Goal: Information Seeking & Learning: Check status

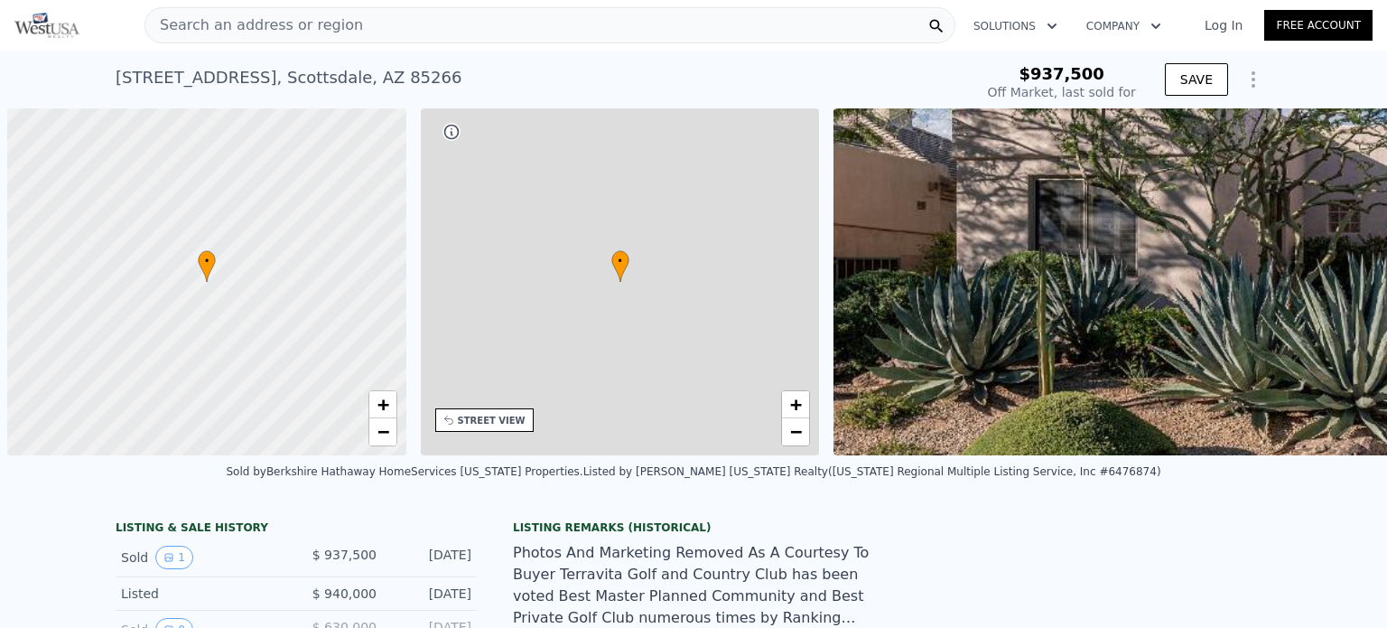
scroll to position [0, 7]
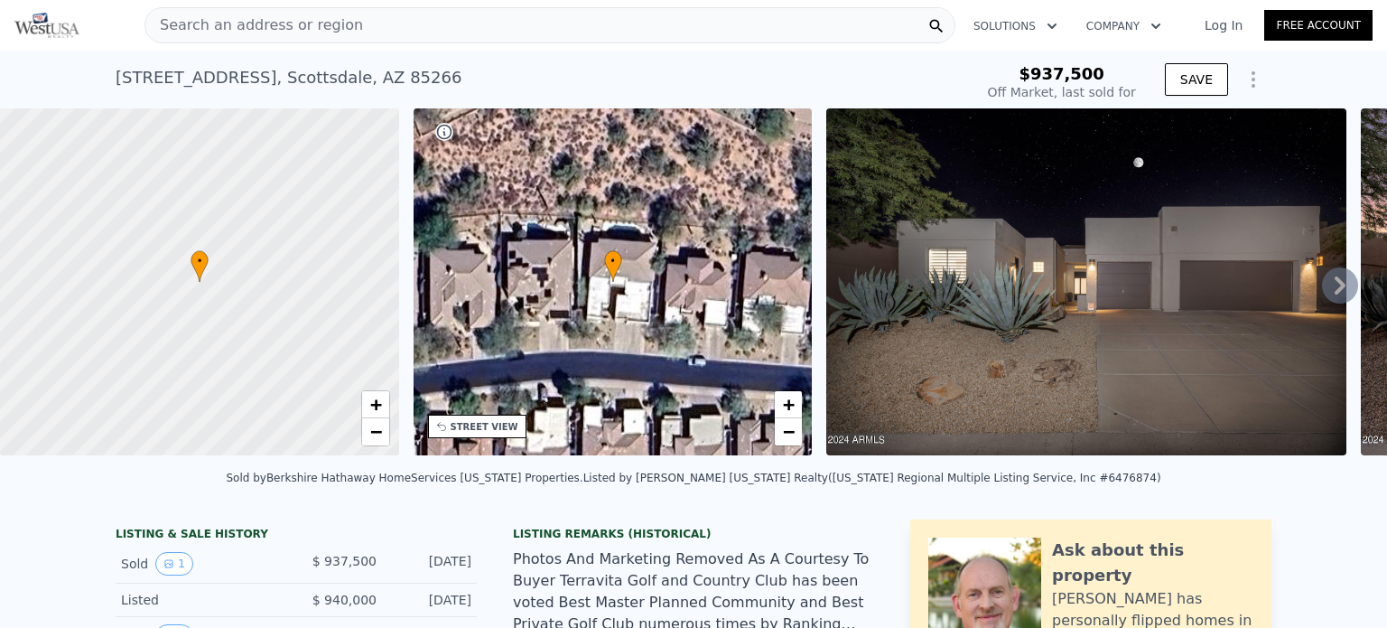
click at [1335, 284] on icon at bounding box center [1340, 285] width 11 height 18
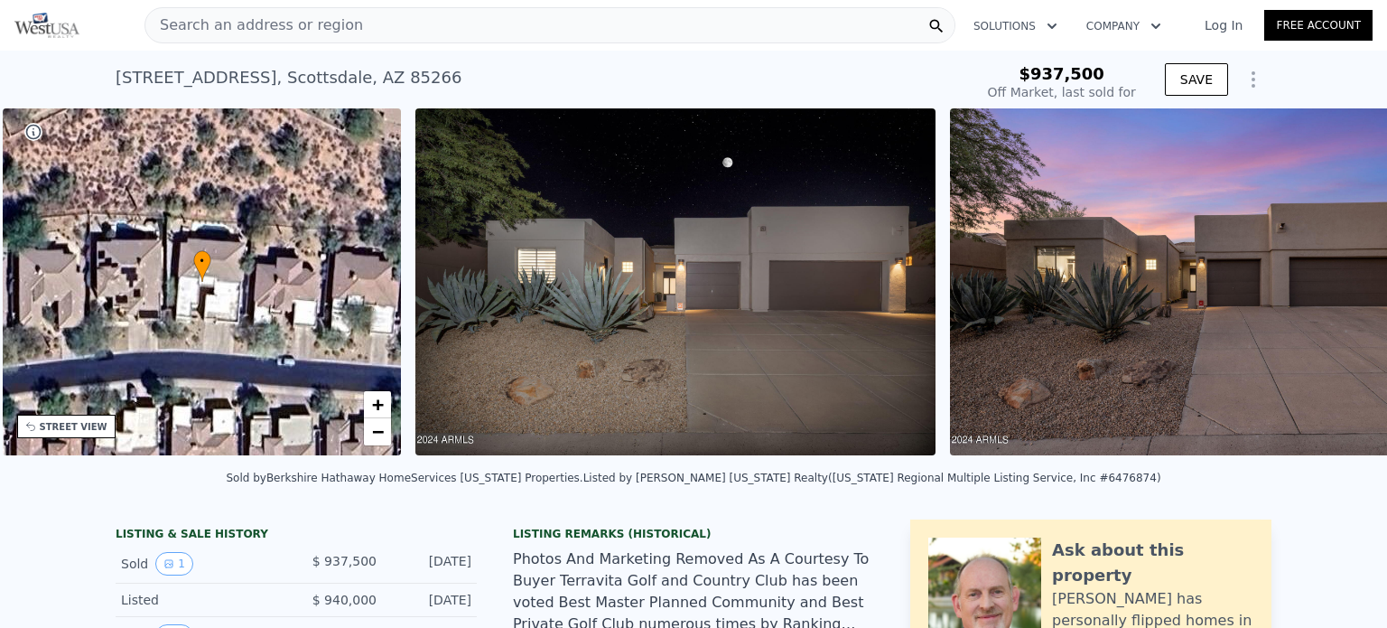
scroll to position [0, 420]
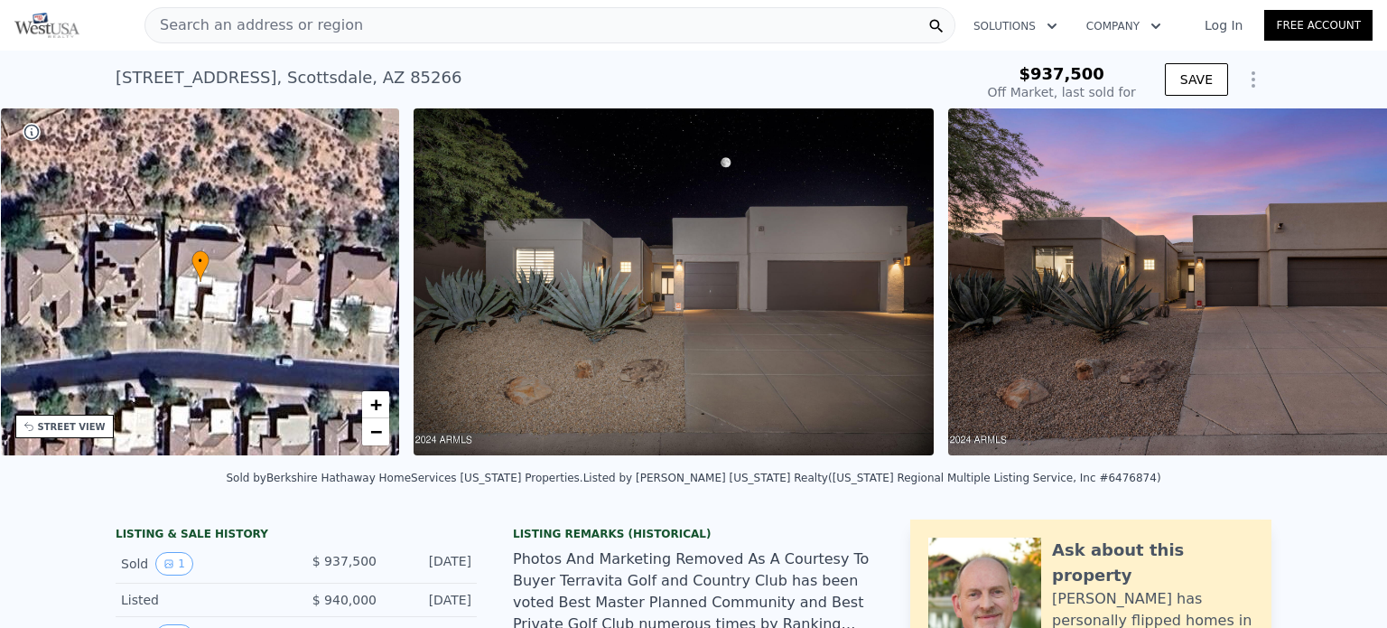
click at [1322, 284] on img at bounding box center [1208, 281] width 520 height 347
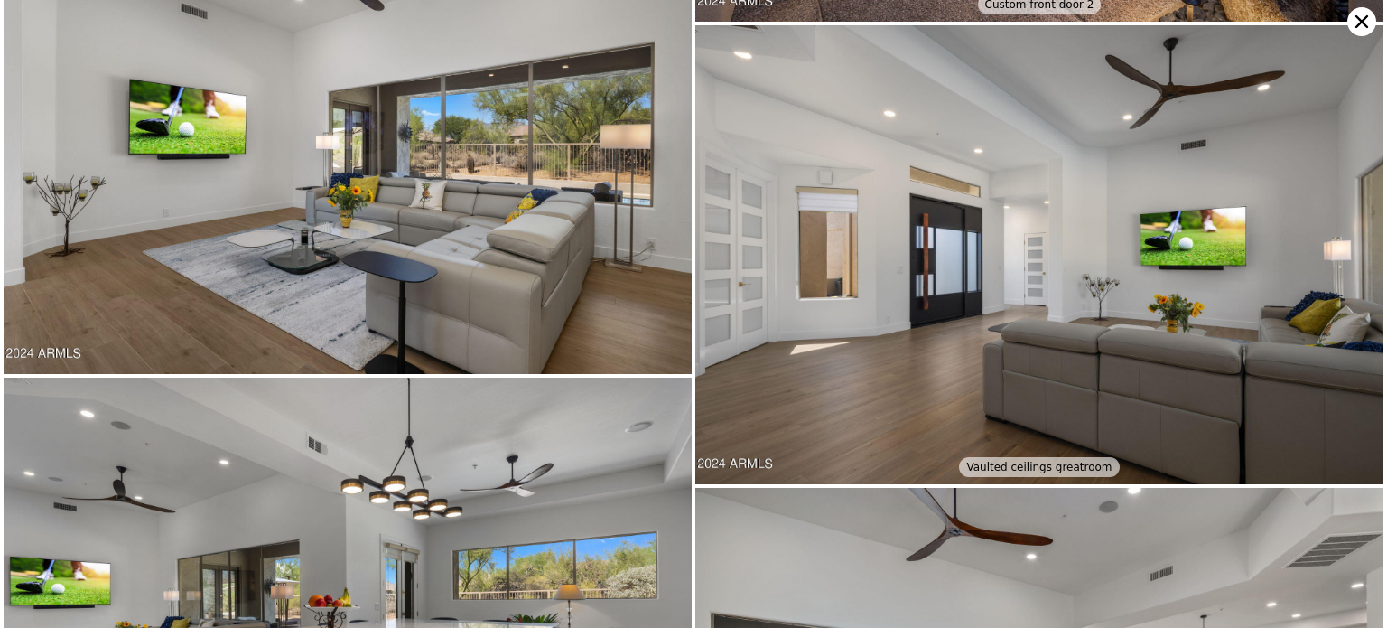
scroll to position [3315, 0]
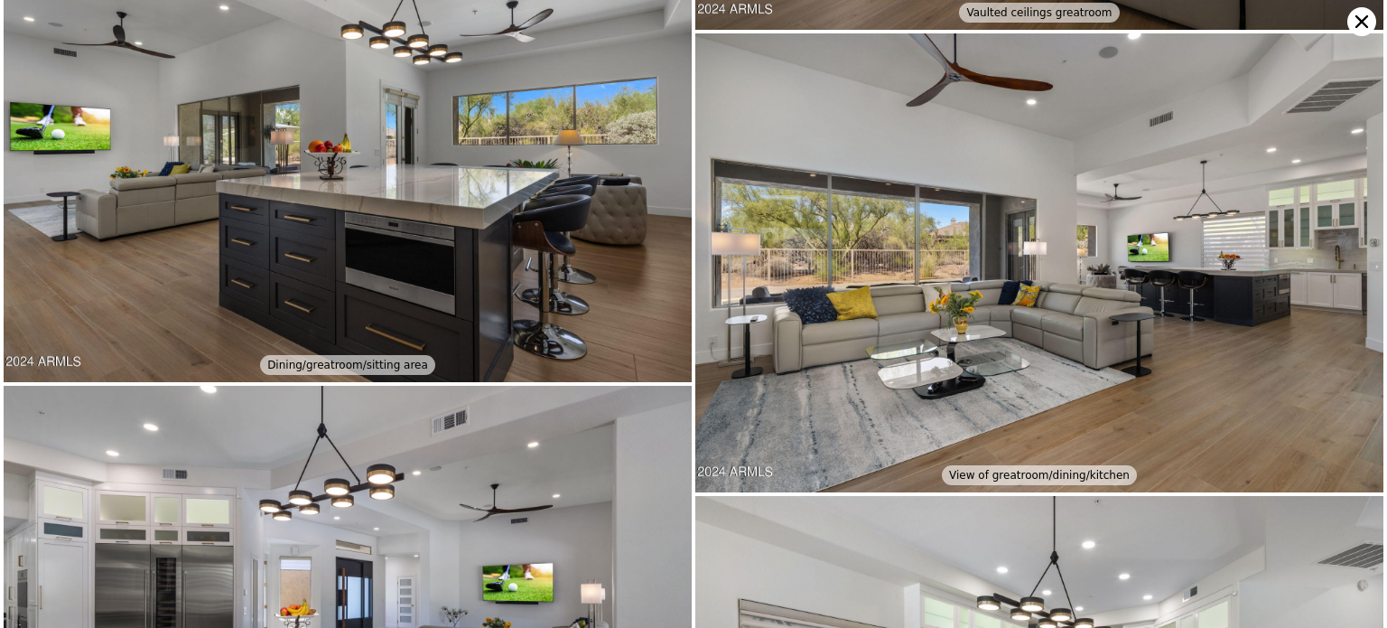
click at [1354, 17] on icon at bounding box center [1361, 21] width 29 height 29
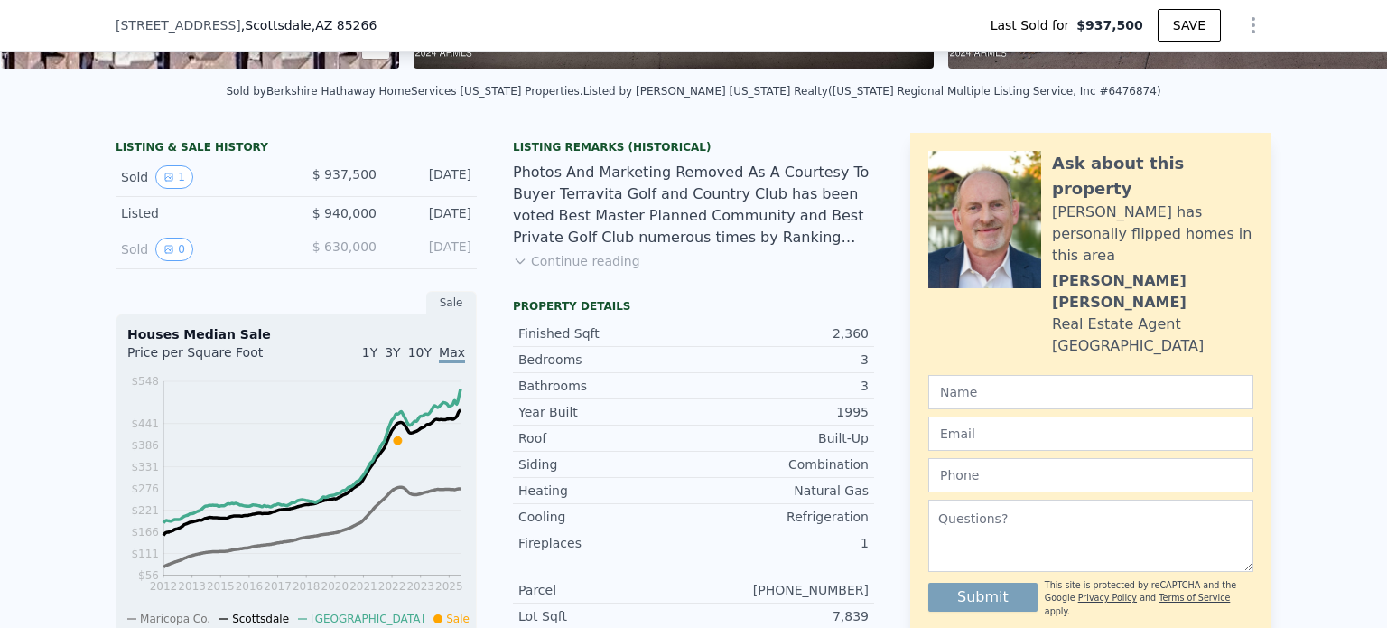
scroll to position [444, 0]
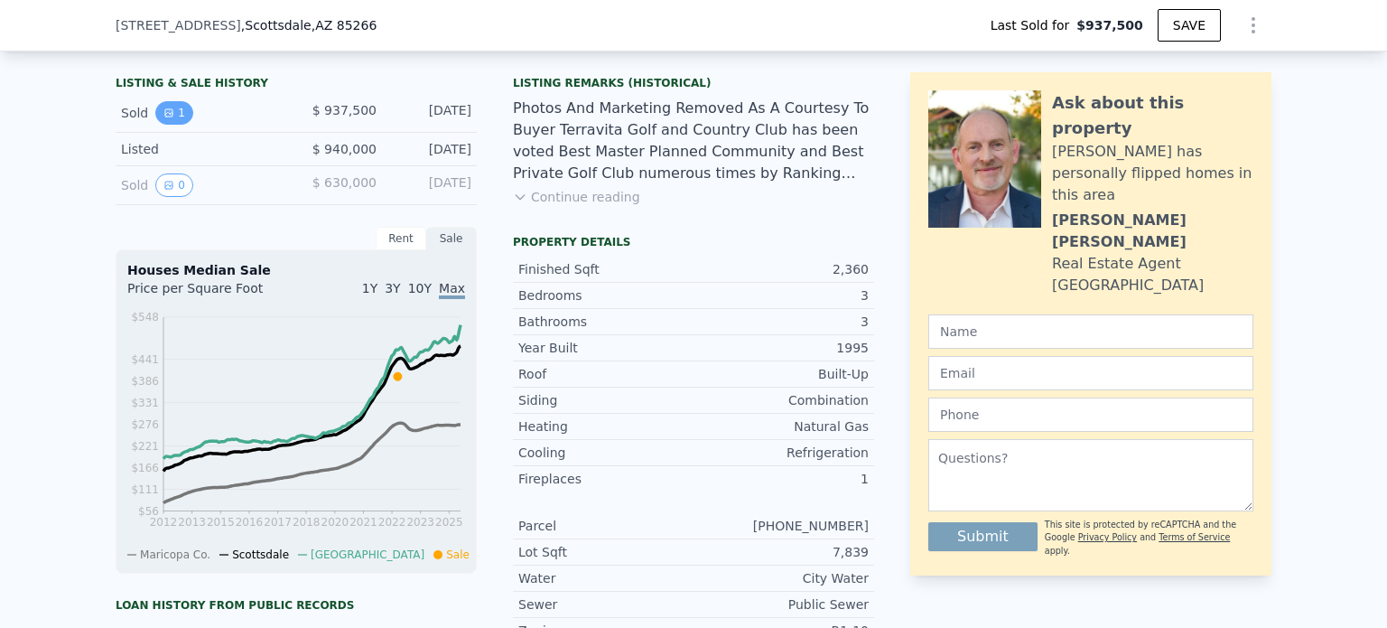
click at [163, 118] on icon "View historical data" at bounding box center [168, 112] width 11 height 11
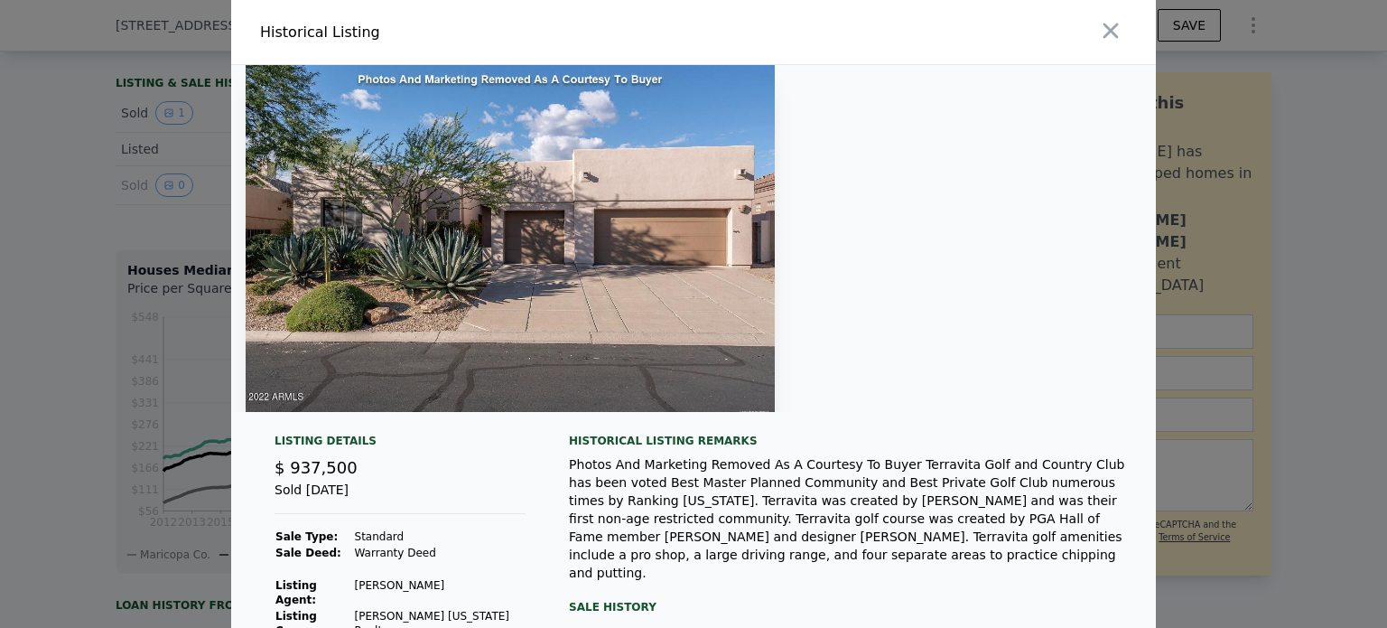
scroll to position [90, 0]
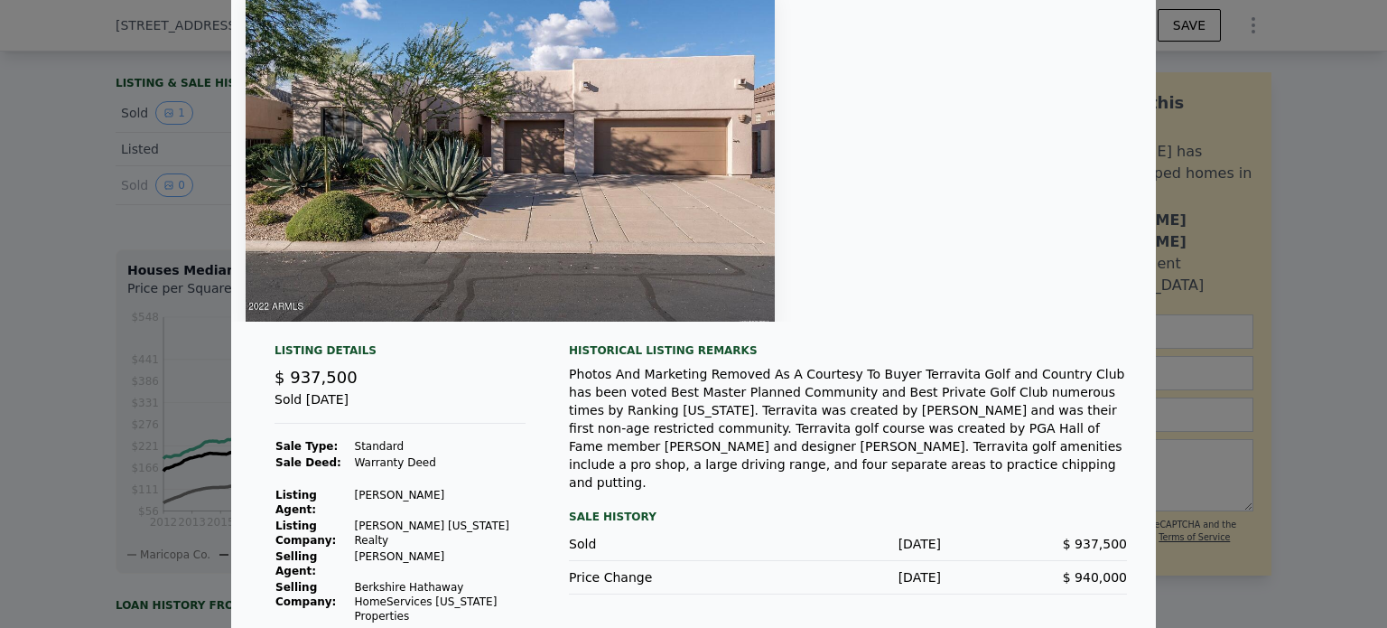
click at [152, 324] on div at bounding box center [693, 314] width 1387 height 628
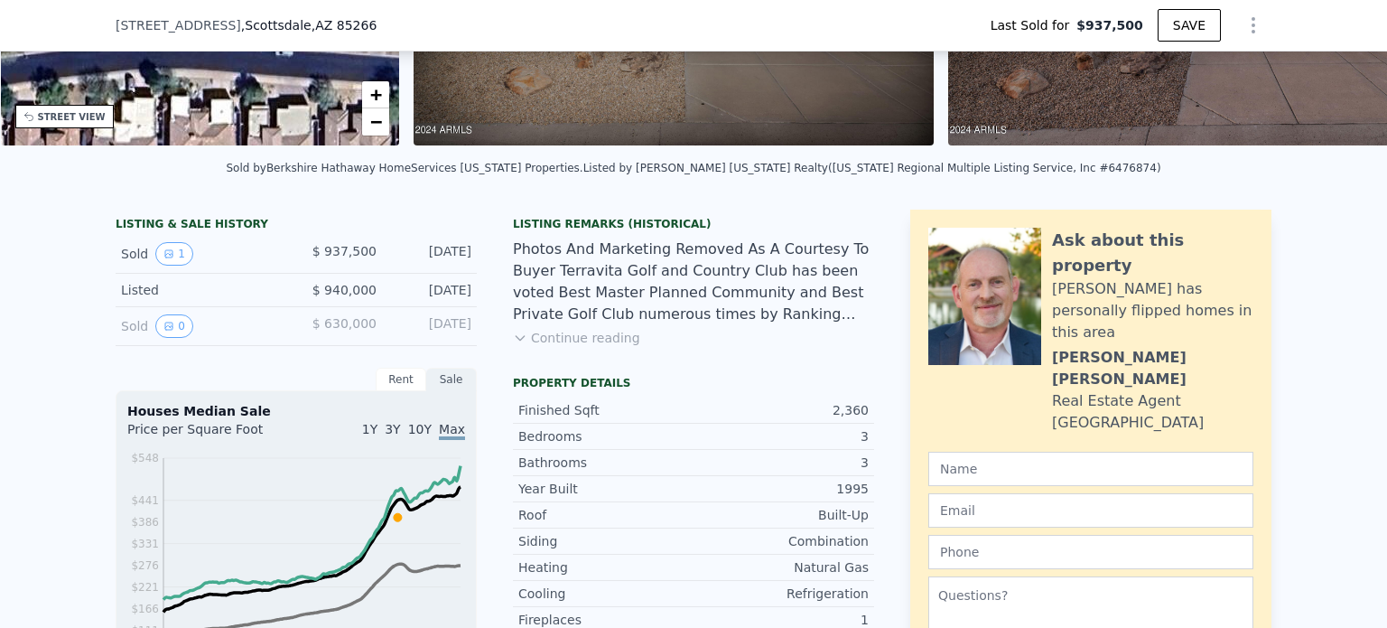
scroll to position [354, 0]
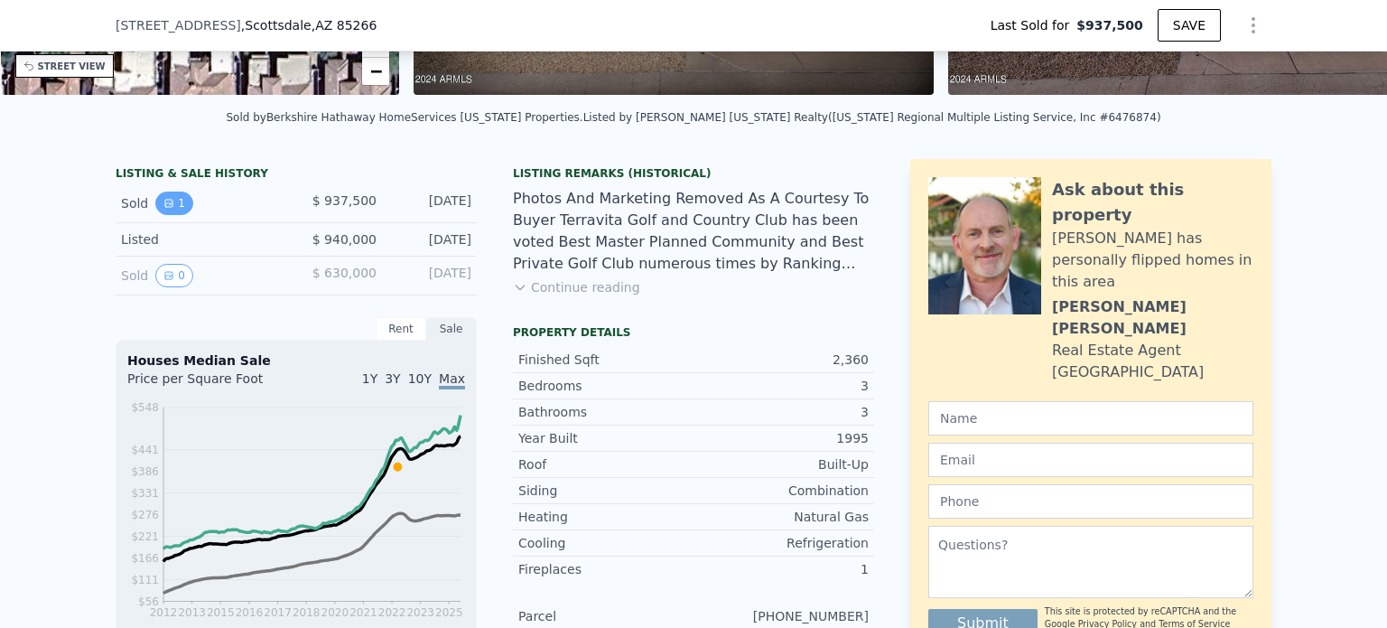
click at [155, 215] on button "1" at bounding box center [174, 202] width 38 height 23
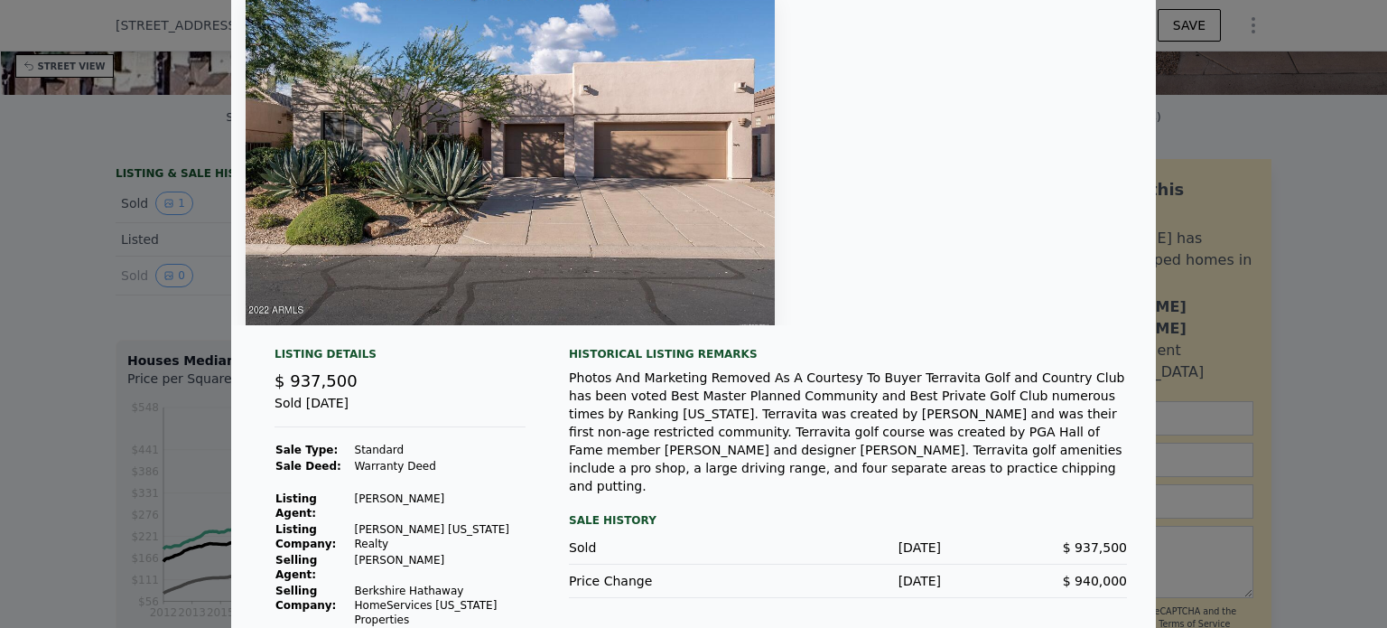
scroll to position [181, 0]
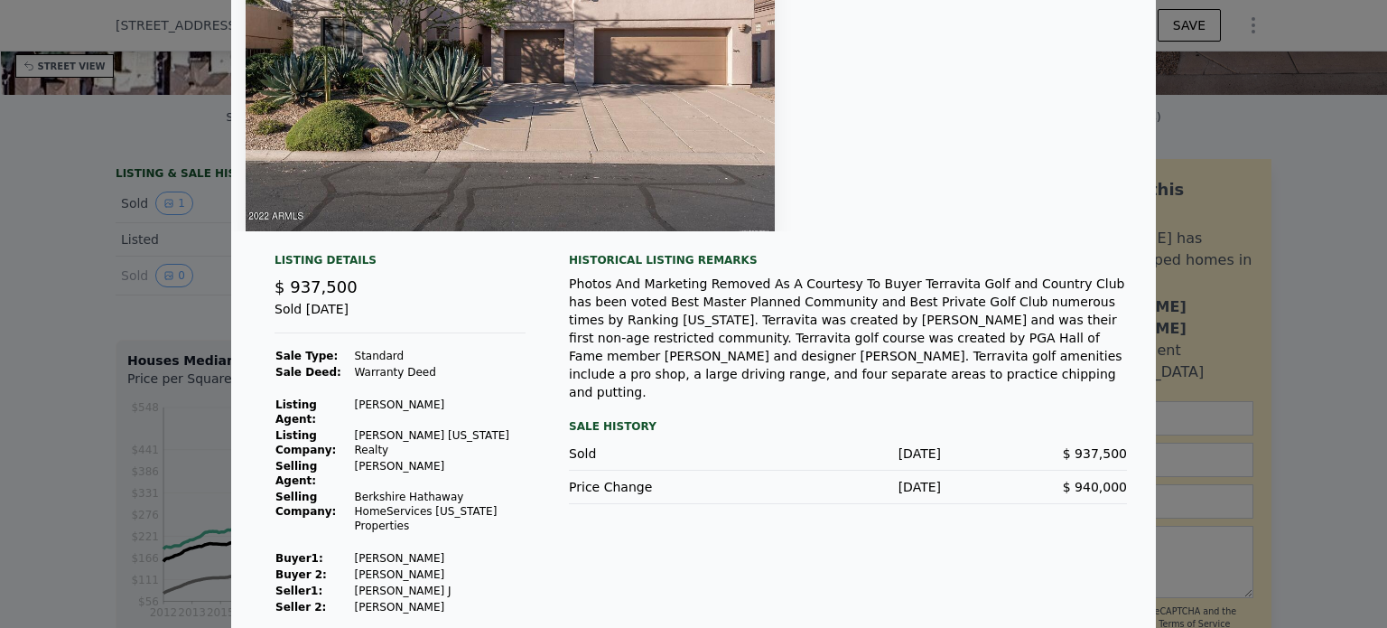
click at [92, 285] on div at bounding box center [693, 314] width 1387 height 628
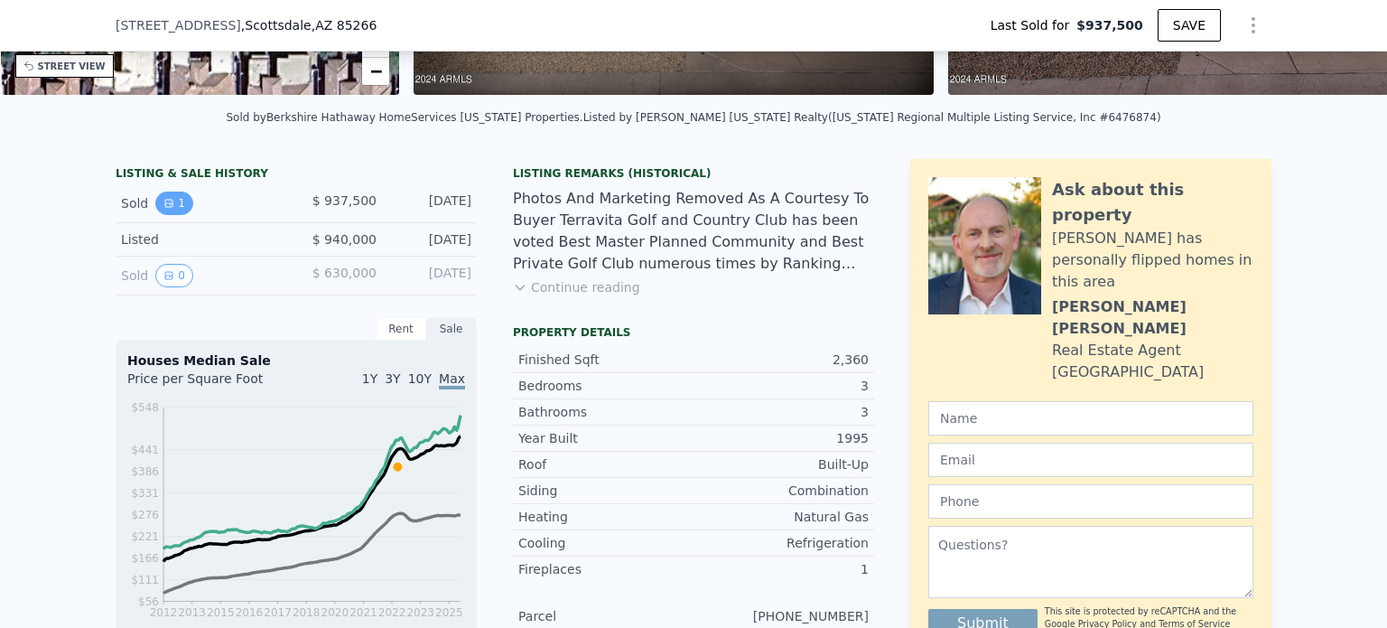
click at [166, 215] on button "1" at bounding box center [174, 202] width 38 height 23
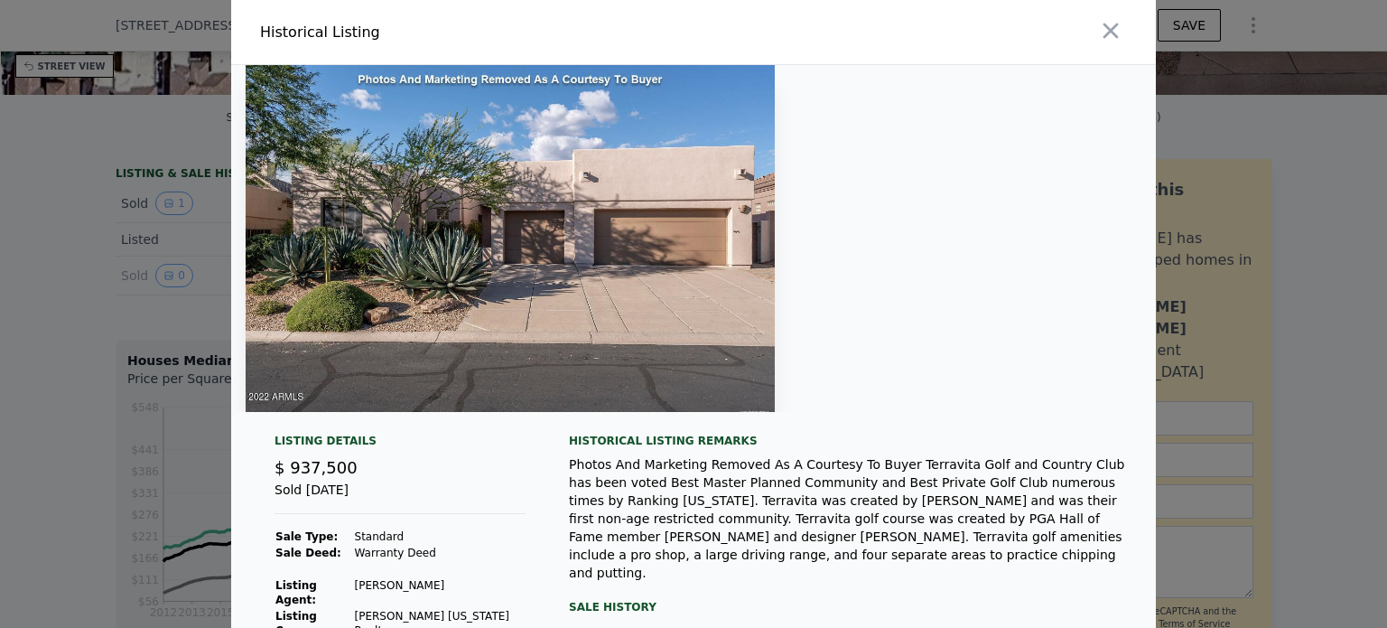
click at [56, 290] on div at bounding box center [693, 314] width 1387 height 628
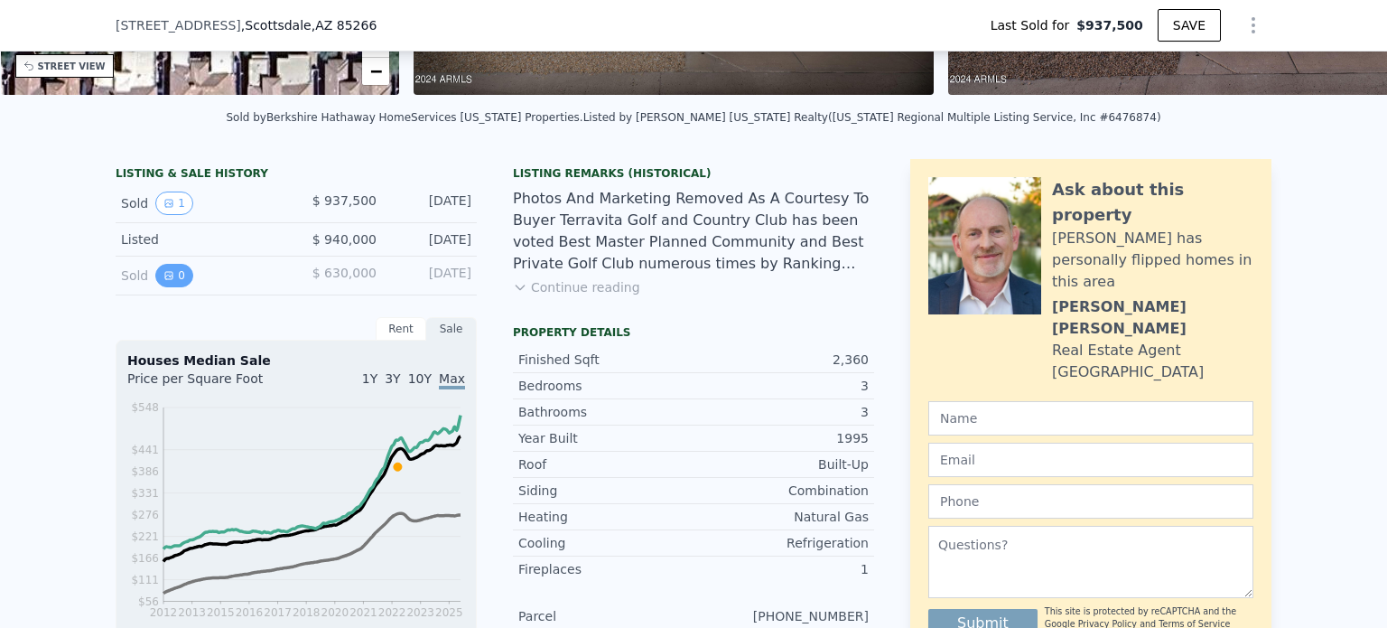
click at [165, 281] on icon "View historical data" at bounding box center [168, 275] width 11 height 11
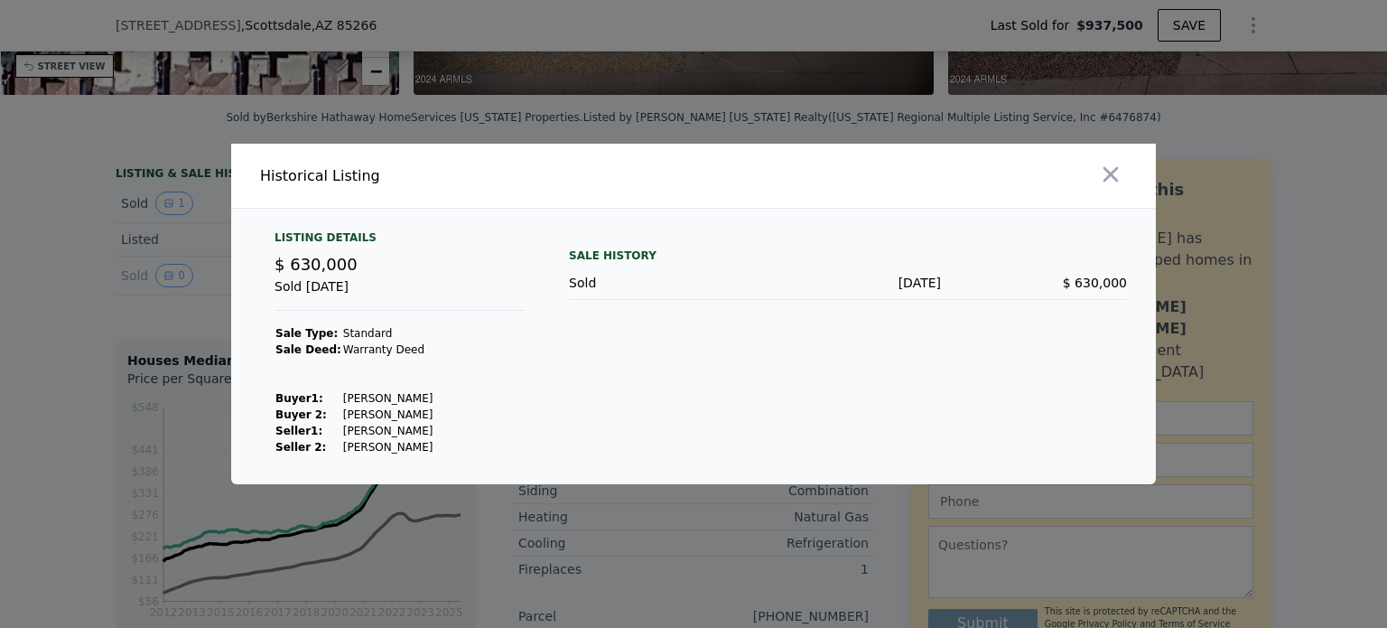
click at [72, 292] on div at bounding box center [693, 314] width 1387 height 628
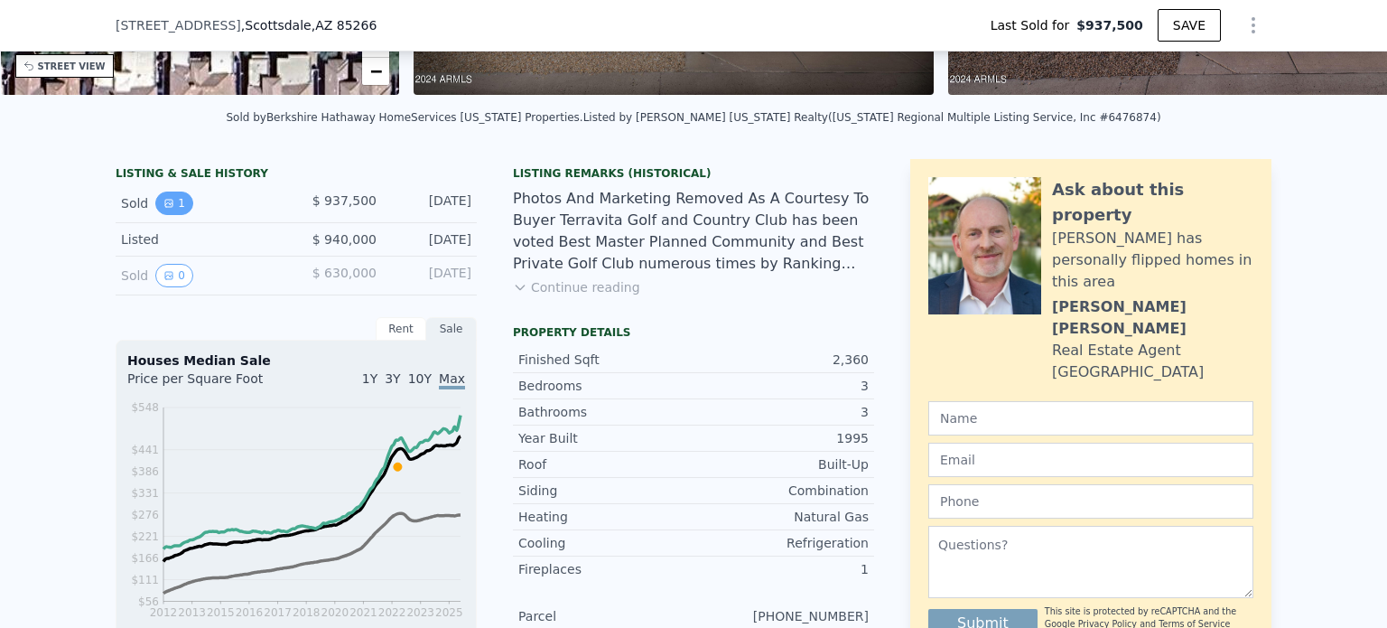
click at [173, 215] on button "1" at bounding box center [174, 202] width 38 height 23
